Goal: Navigation & Orientation: Find specific page/section

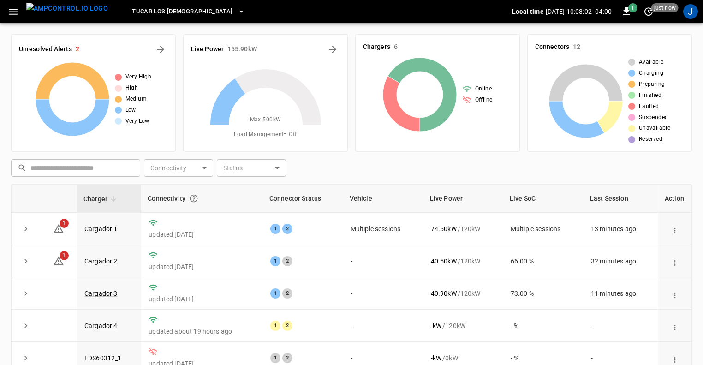
click at [11, 12] on icon "button" at bounding box center [13, 12] width 9 height 6
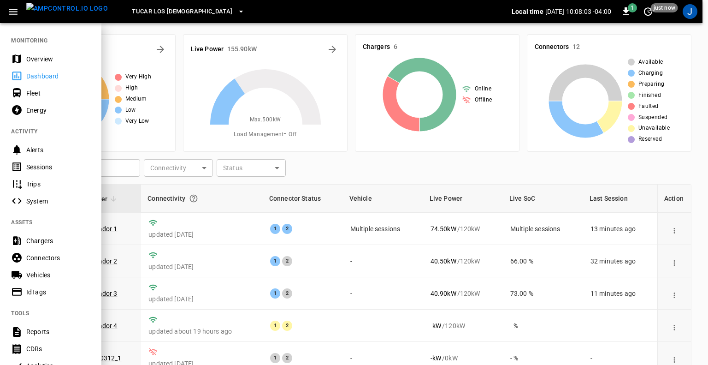
click at [28, 94] on div "Fleet" at bounding box center [58, 93] width 64 height 9
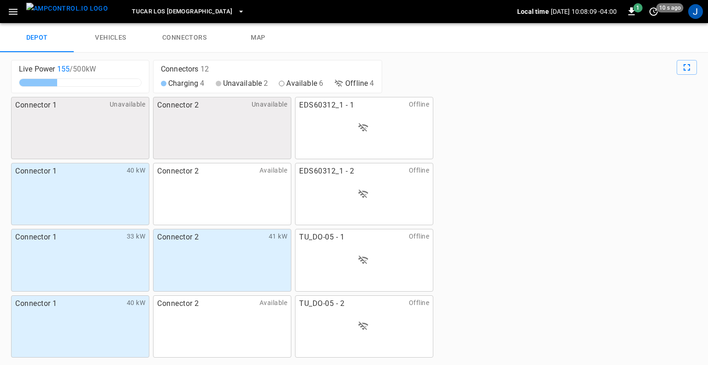
click at [115, 46] on link "vehicles" at bounding box center [111, 38] width 74 height 30
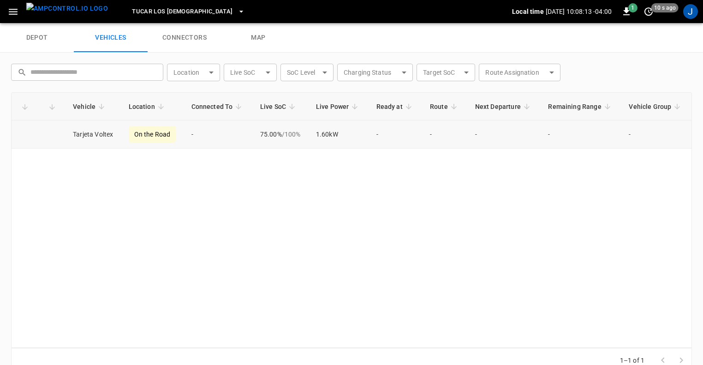
click at [209, 134] on td "-" at bounding box center [218, 134] width 69 height 28
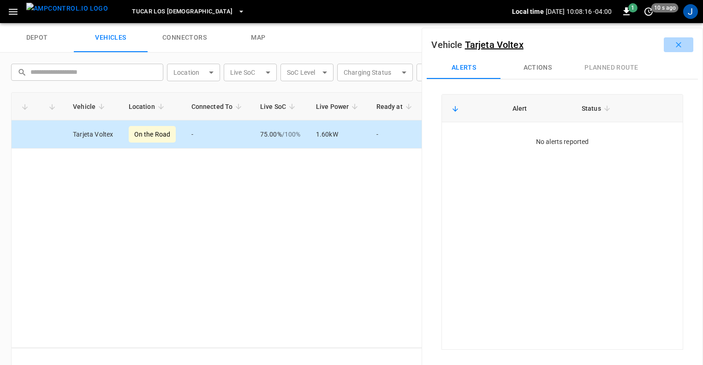
click at [674, 46] on icon "button" at bounding box center [678, 44] width 9 height 9
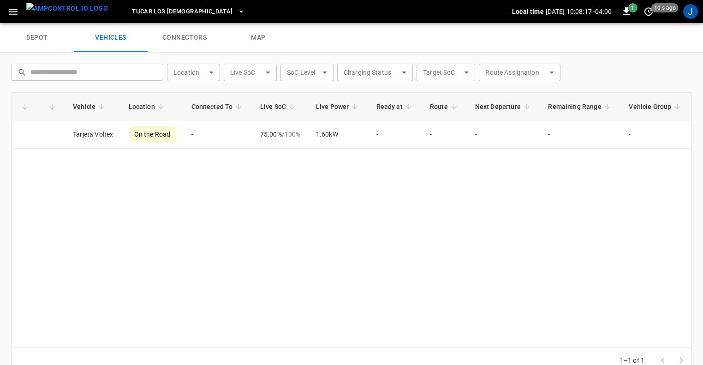
click at [184, 36] on link "connectors" at bounding box center [185, 38] width 74 height 30
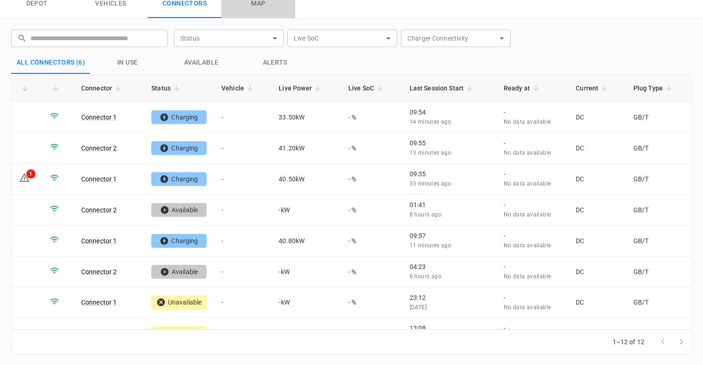
click at [255, 6] on link "map" at bounding box center [258, 4] width 74 height 30
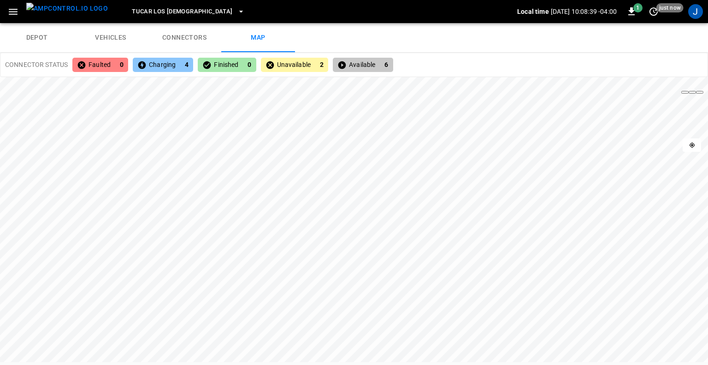
click at [122, 37] on link "vehicles" at bounding box center [111, 38] width 74 height 30
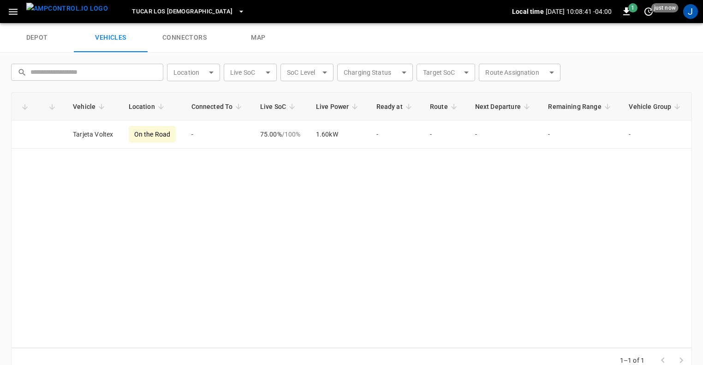
click at [40, 36] on link "depot" at bounding box center [37, 38] width 74 height 30
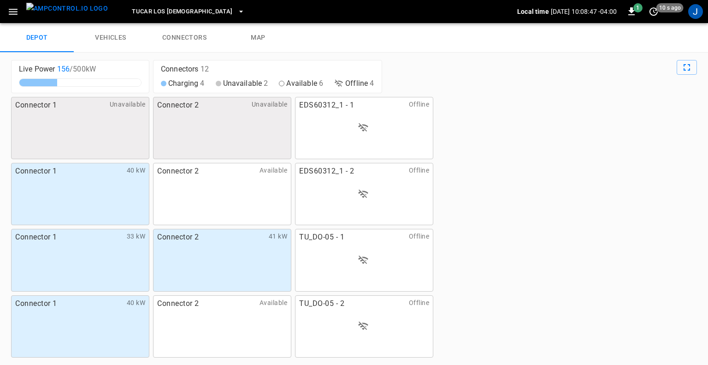
click at [15, 10] on icon "button" at bounding box center [13, 12] width 12 height 12
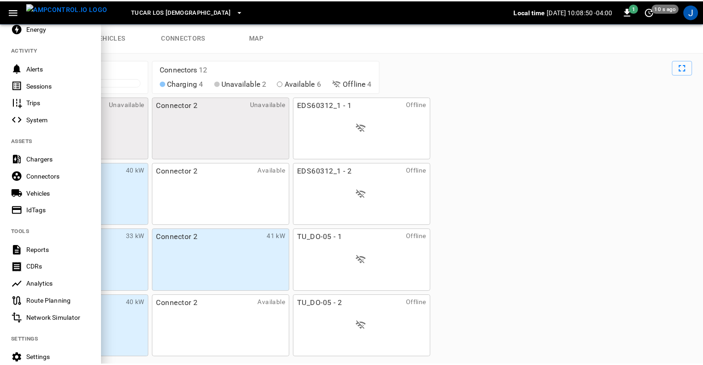
scroll to position [92, 0]
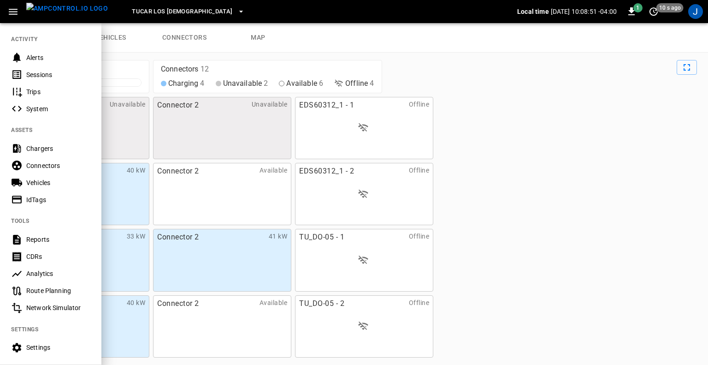
click at [40, 180] on div "Vehicles" at bounding box center [58, 182] width 64 height 9
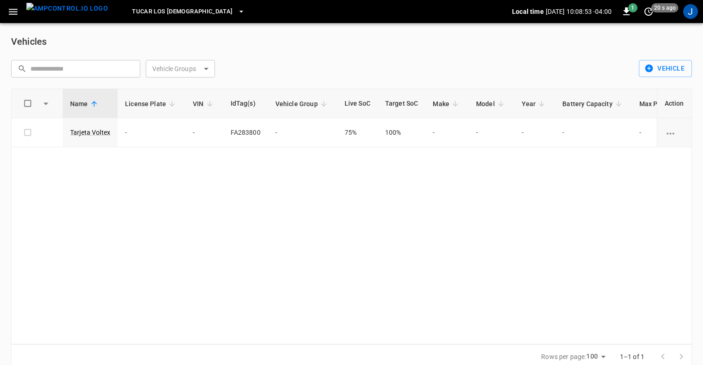
click at [15, 11] on icon "button" at bounding box center [13, 12] width 12 height 12
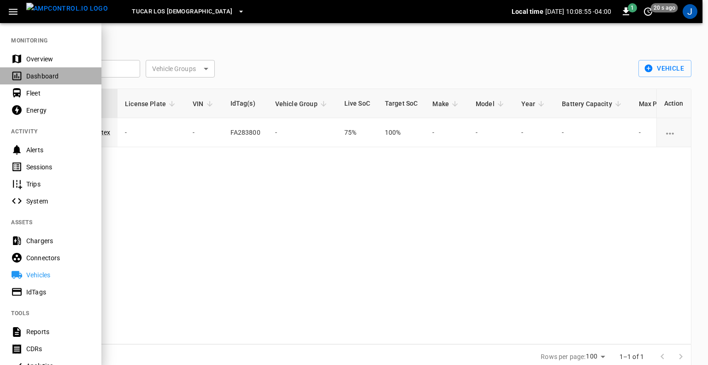
click at [33, 75] on div "Dashboard" at bounding box center [58, 75] width 64 height 9
